Goal: Task Accomplishment & Management: Use online tool/utility

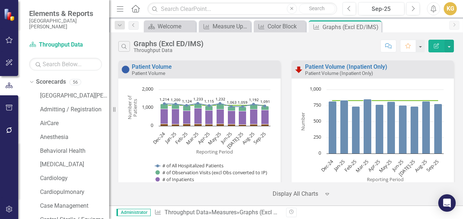
scroll to position [2335, 0]
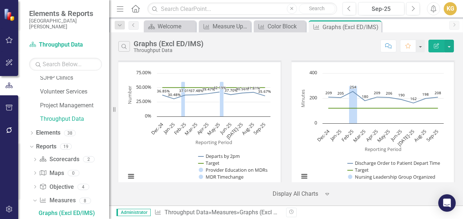
click at [258, 47] on div "Search Graphs (Excl ED/IMS) Throughput Data Comment Favorite Edit Report" at bounding box center [286, 46] width 336 height 13
click at [347, 47] on div "Search Graphs (Excl ED/IMS) Throughput Data Comment Favorite Edit Report" at bounding box center [286, 46] width 336 height 13
click at [447, 47] on button "button" at bounding box center [448, 46] width 9 height 13
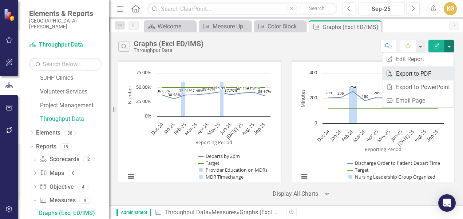
click at [425, 73] on link "PDF Export to PDF" at bounding box center [417, 73] width 71 height 13
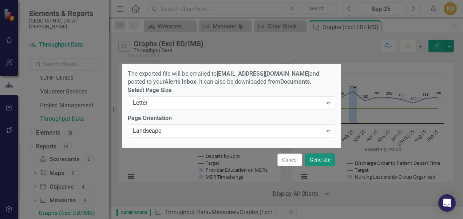
click at [321, 164] on button "Generate" at bounding box center [320, 160] width 30 height 13
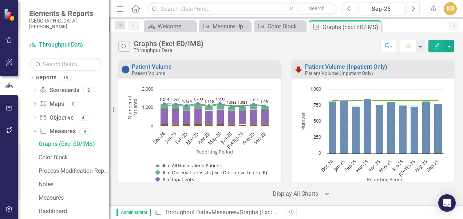
scroll to position [718, 0]
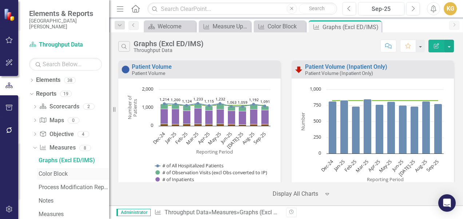
click at [68, 170] on link "Color Block" at bounding box center [73, 174] width 72 height 12
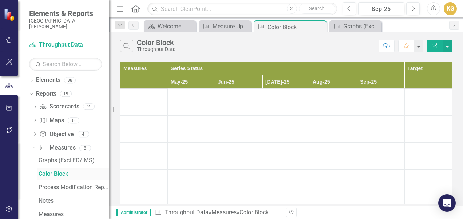
scroll to position [679, 0]
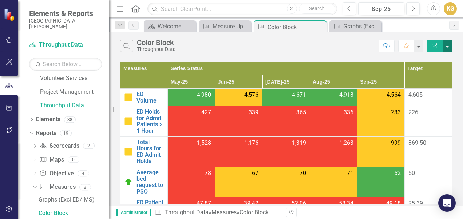
click at [448, 44] on button "button" at bounding box center [447, 46] width 9 height 13
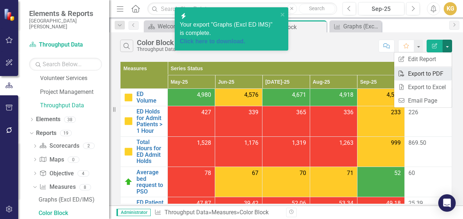
click at [423, 74] on link "PDF Export to PDF" at bounding box center [423, 73] width 58 height 13
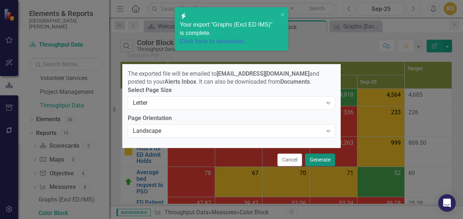
click at [314, 159] on button "Generate" at bounding box center [320, 160] width 30 height 13
